Goal: Task Accomplishment & Management: Use online tool/utility

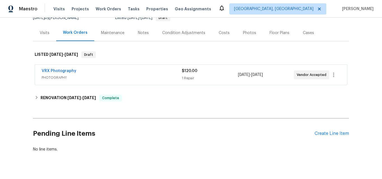
scroll to position [75, 0]
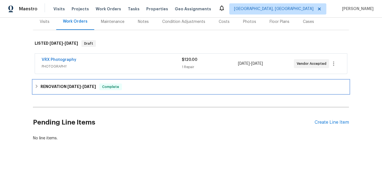
click at [58, 84] on h6 "RENOVATION 8/15/25 - 8/20/25" at bounding box center [68, 87] width 55 height 7
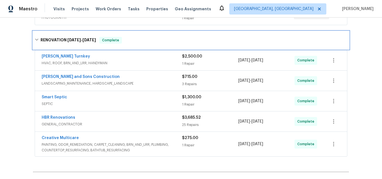
scroll to position [133, 0]
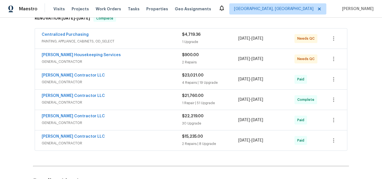
scroll to position [112, 0]
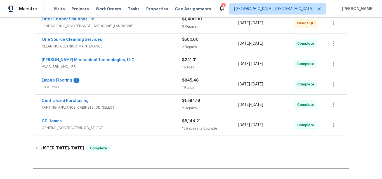
scroll to position [84, 0]
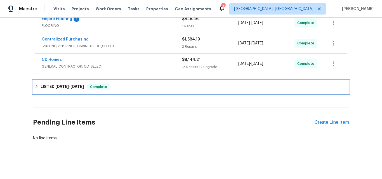
click at [72, 85] on h6 "LISTED 8/21/25 - 8/22/25" at bounding box center [62, 87] width 43 height 7
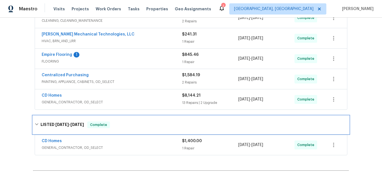
scroll to position [121, 0]
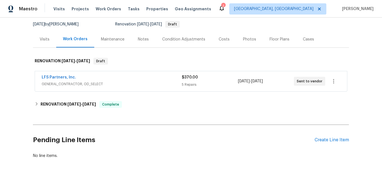
scroll to position [56, 0]
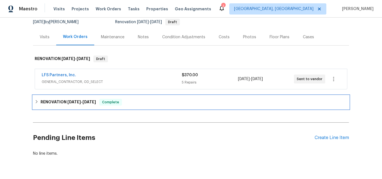
click at [54, 108] on div "RENOVATION 8/4/25 - 8/27/25 Complete" at bounding box center [191, 102] width 316 height 13
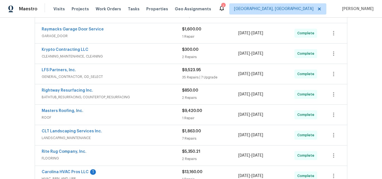
scroll to position [140, 0]
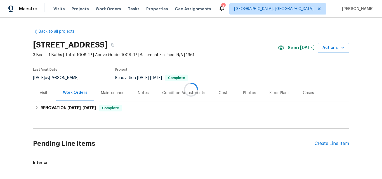
click at [61, 108] on div at bounding box center [191, 89] width 382 height 179
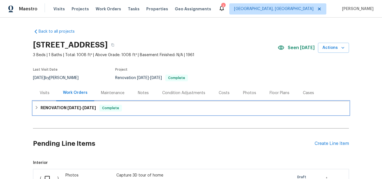
click at [52, 109] on h6 "RENOVATION [DATE] - [DATE]" at bounding box center [68, 108] width 55 height 7
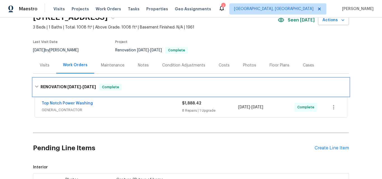
scroll to position [37, 0]
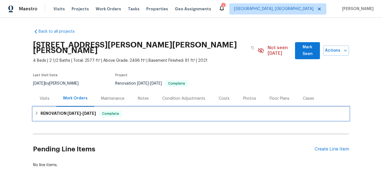
click at [67, 112] on span "[DATE]" at bounding box center [73, 114] width 13 height 4
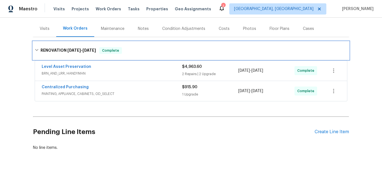
scroll to position [78, 0]
